Goal: Check status: Check status

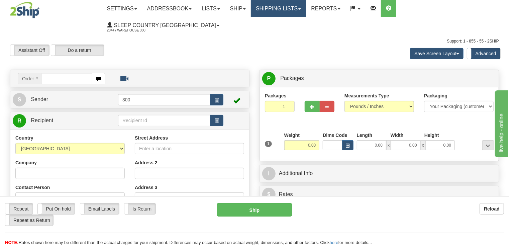
click at [297, 9] on link "Shipping lists" at bounding box center [278, 8] width 55 height 17
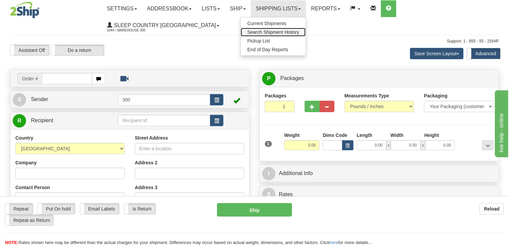
click at [281, 32] on span "Search Shipment History" at bounding box center [274, 31] width 52 height 5
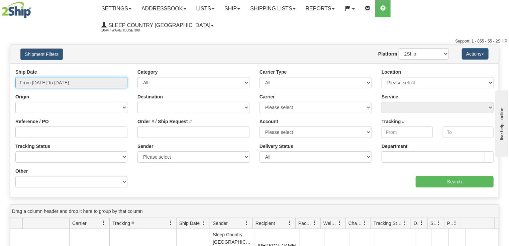
click at [62, 77] on input "From 10/07/2025 To 10/08/2025" at bounding box center [71, 82] width 112 height 11
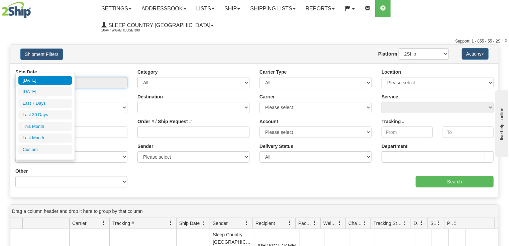
click at [97, 77] on input "From 10/07/2025 To 10/08/2025" at bounding box center [71, 82] width 112 height 11
click at [91, 77] on input "From 10/07/2025 To 10/08/2025" at bounding box center [71, 82] width 112 height 11
click at [90, 77] on input "From 10/07/2025 To 10/08/2025" at bounding box center [71, 82] width 112 height 11
drag, startPoint x: 95, startPoint y: 65, endPoint x: 86, endPoint y: 66, distance: 9.7
click at [94, 77] on input "From 10/07/2025 To 10/08/2025" at bounding box center [71, 82] width 112 height 11
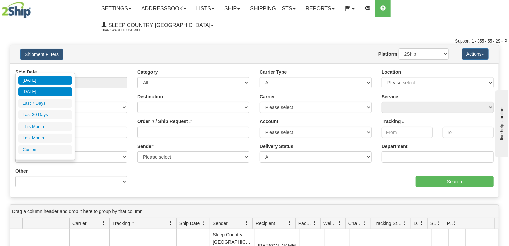
click at [39, 93] on li "Yesterday" at bounding box center [45, 91] width 54 height 9
type input "From 10/07/2025 To 10/07/2025"
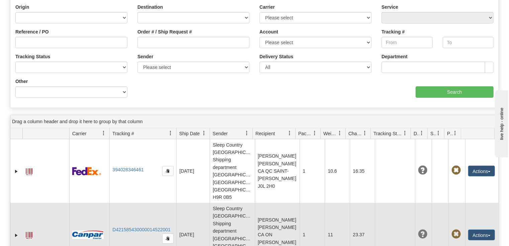
scroll to position [107, 0]
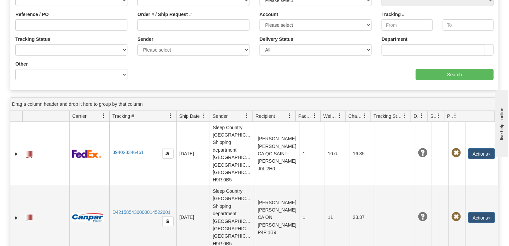
click at [439, 113] on span at bounding box center [438, 115] width 5 height 5
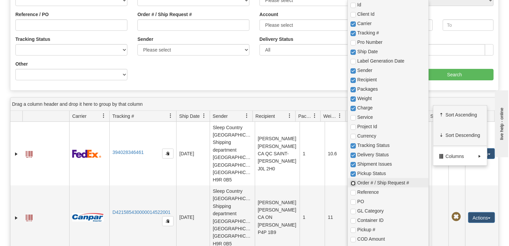
click at [355, 182] on input "checkbox" at bounding box center [353, 183] width 5 height 5
checkbox input "true"
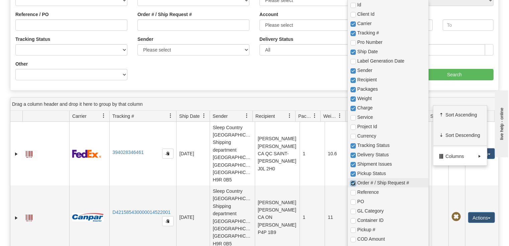
checkbox input "true"
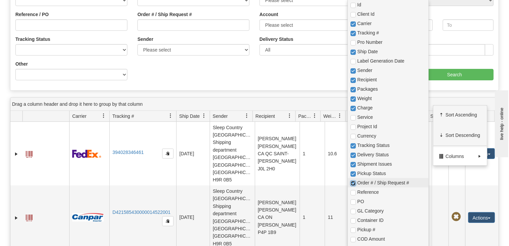
checkbox input "true"
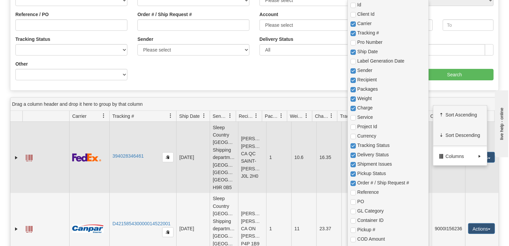
drag, startPoint x: 296, startPoint y: 164, endPoint x: 401, endPoint y: 126, distance: 112.0
click at [296, 163] on td "10.6" at bounding box center [303, 157] width 25 height 71
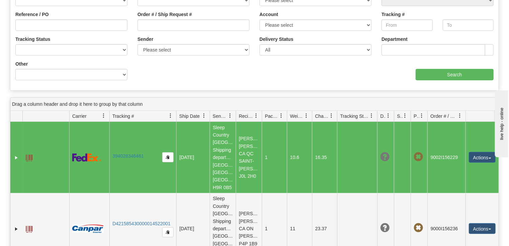
drag, startPoint x: 460, startPoint y: 98, endPoint x: 465, endPoint y: 98, distance: 5.0
click at [465, 111] on div "Id Client Id Carrier Tracking # Pro Number Ship Date Label Generation Date Send…" at bounding box center [252, 116] width 484 height 11
click at [197, 59] on div "Ship Date From 10/07/2025 To 10/07/2025 Category All Inbound Outbound Carrier T…" at bounding box center [254, 24] width 488 height 124
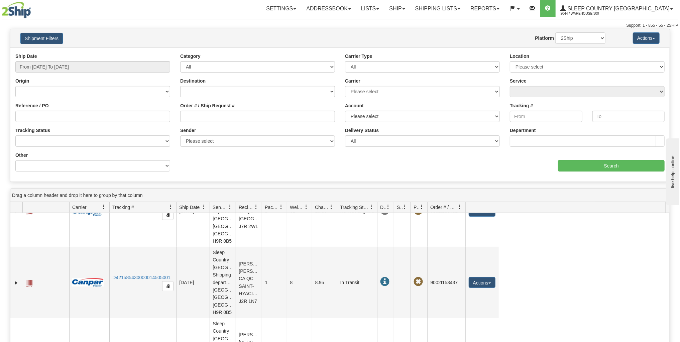
scroll to position [2489, 0]
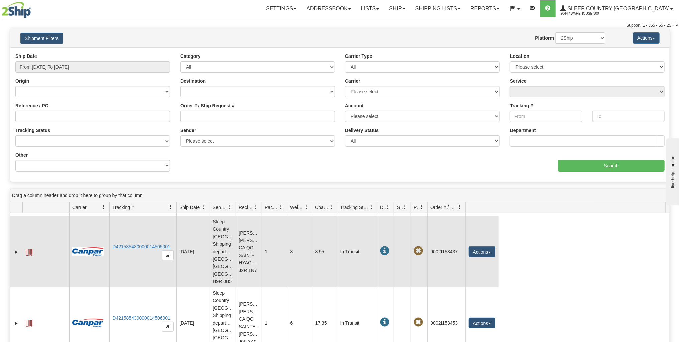
click at [450, 246] on td "9002I153437" at bounding box center [447, 251] width 38 height 71
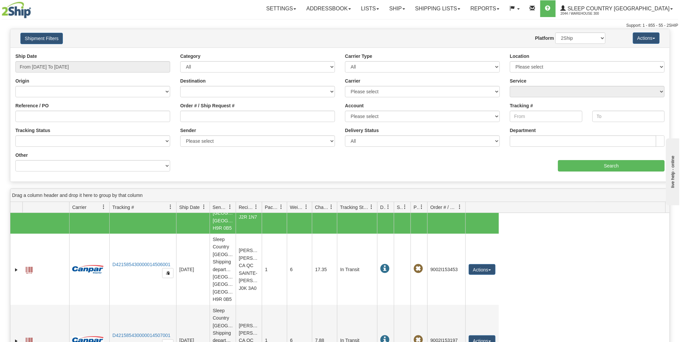
scroll to position [2516, 0]
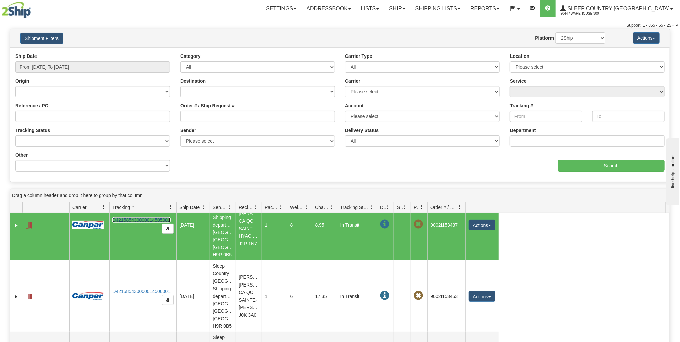
click at [133, 223] on link "D421585430000014505001" at bounding box center [141, 219] width 58 height 5
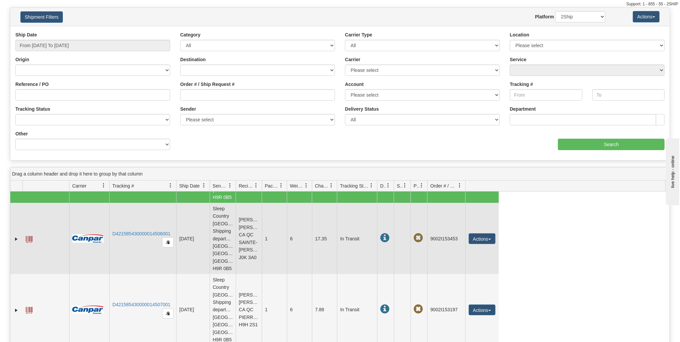
scroll to position [2542, 0]
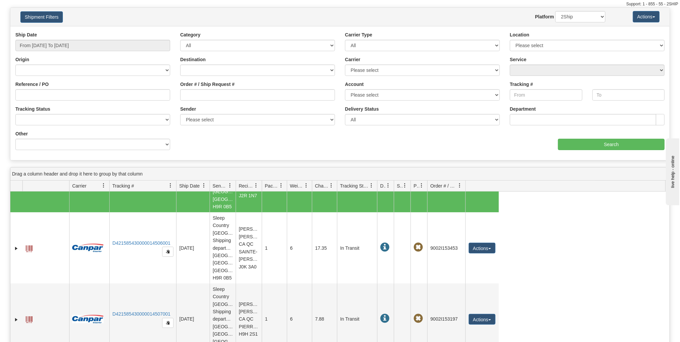
click at [26, 181] on span at bounding box center [29, 177] width 7 height 7
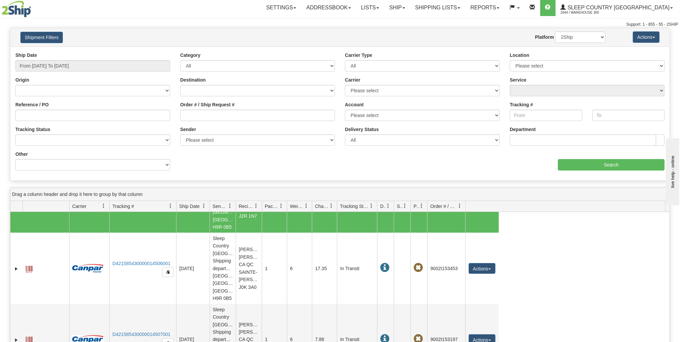
scroll to position [0, 0]
